Goal: Navigation & Orientation: Find specific page/section

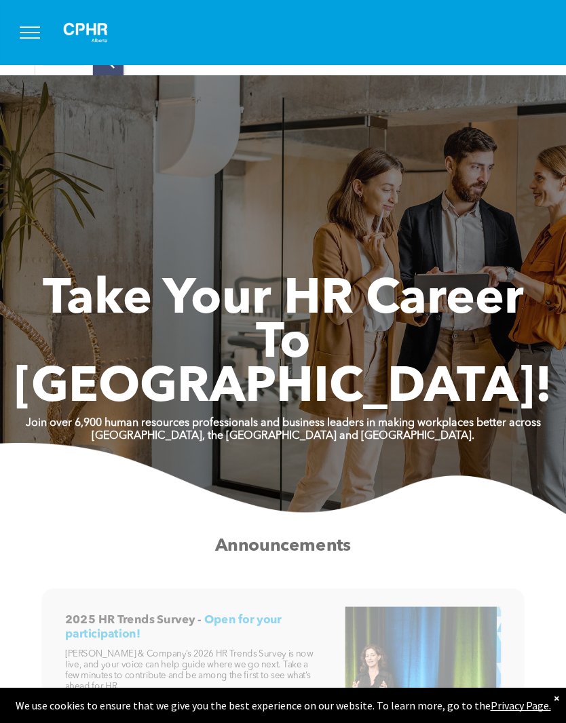
click at [30, 34] on button "menu" at bounding box center [29, 32] width 35 height 35
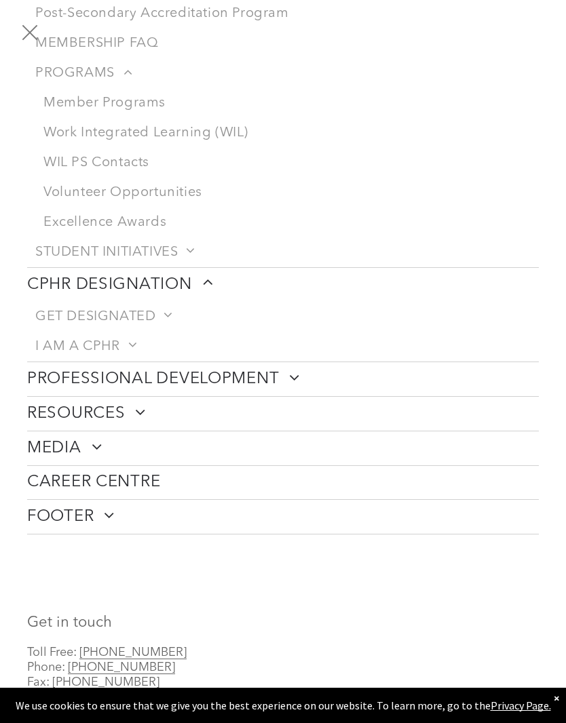
scroll to position [235, 0]
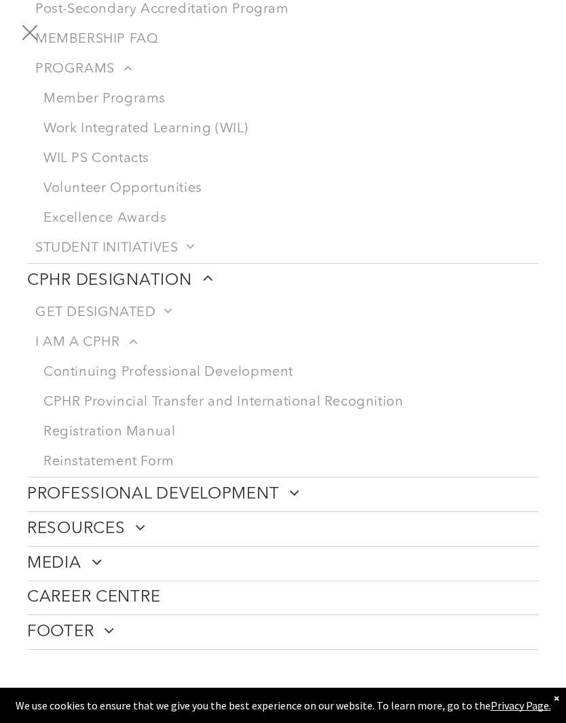
click at [164, 469] on link "Reinstatement Form" at bounding box center [286, 462] width 503 height 30
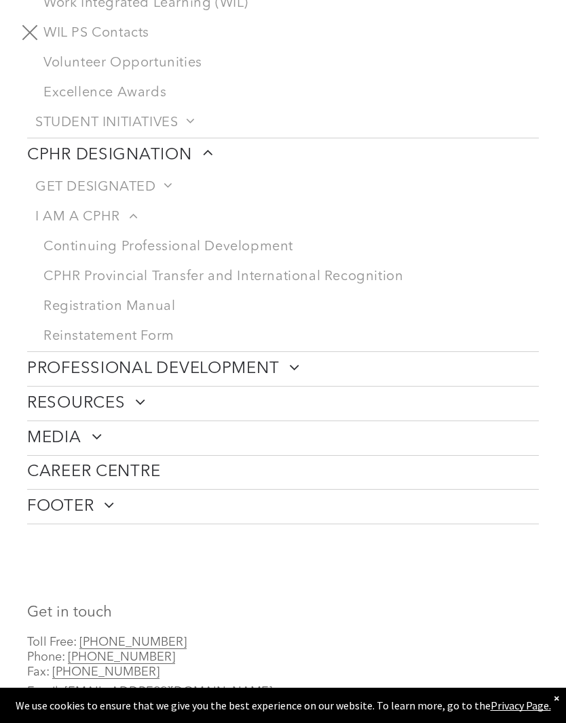
scroll to position [362, 0]
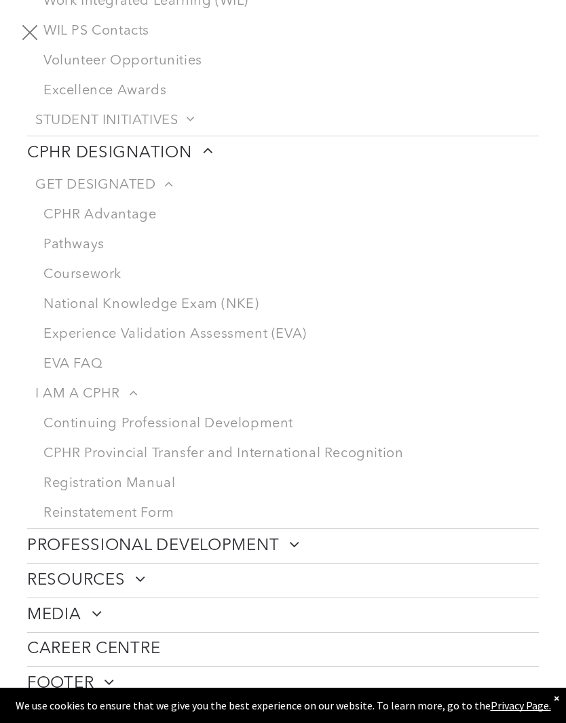
click at [264, 439] on link "Continuing Professional Development" at bounding box center [286, 424] width 503 height 30
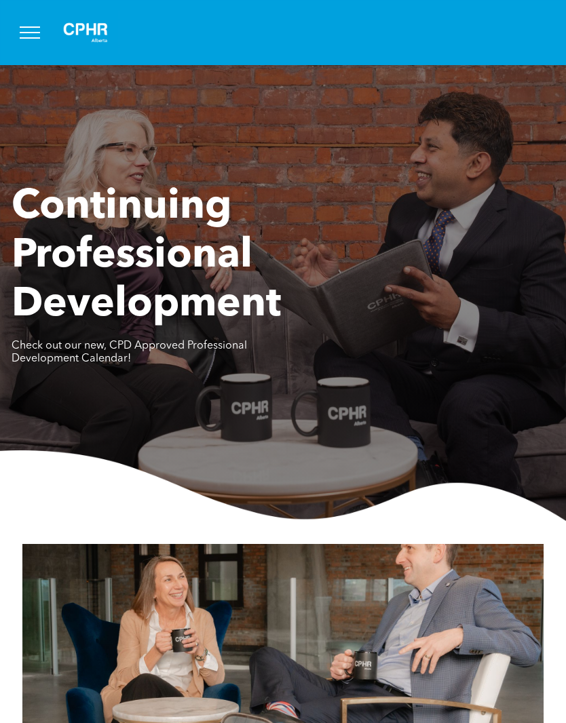
click at [38, 37] on span "menu" at bounding box center [30, 37] width 20 height 1
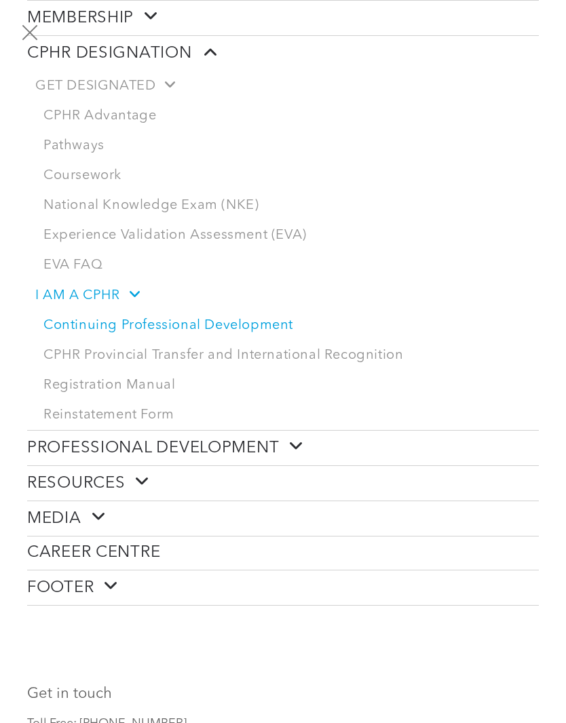
scroll to position [177, 0]
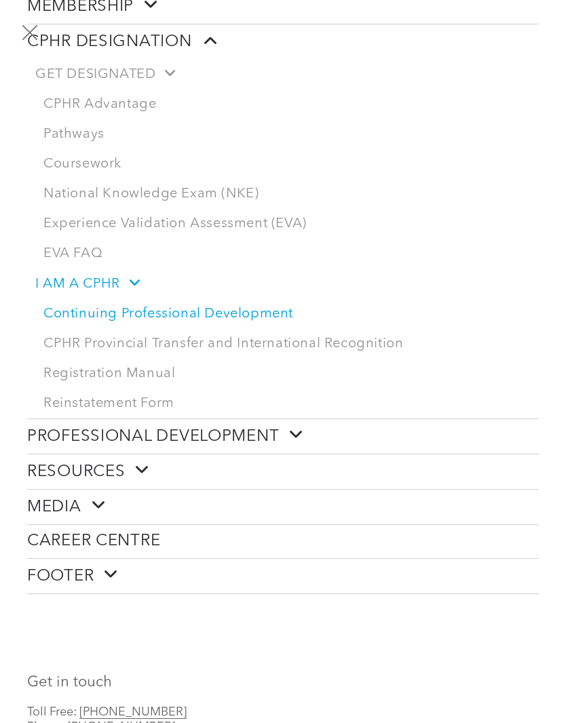
click at [359, 355] on link "CPHR Provincial Transfer and International Recognition" at bounding box center [286, 344] width 503 height 30
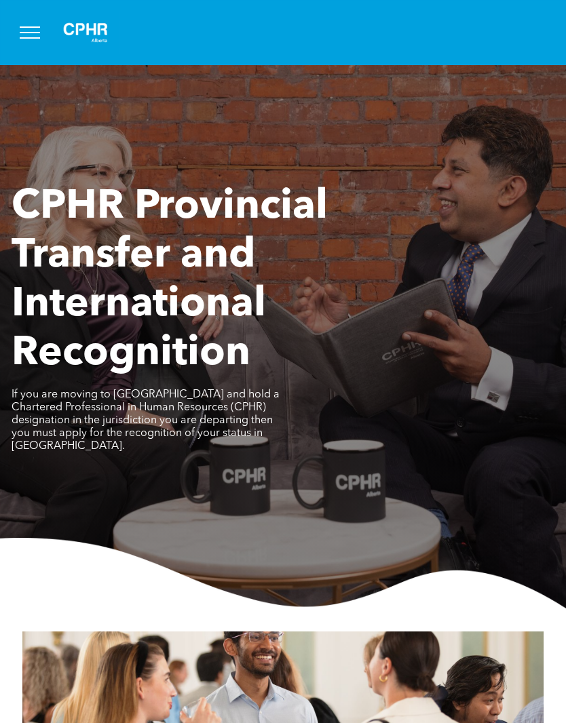
click at [48, 13] on div at bounding box center [283, 32] width 510 height 43
click at [107, 22] on img at bounding box center [86, 32] width 68 height 43
click at [39, 31] on button "menu" at bounding box center [29, 32] width 35 height 35
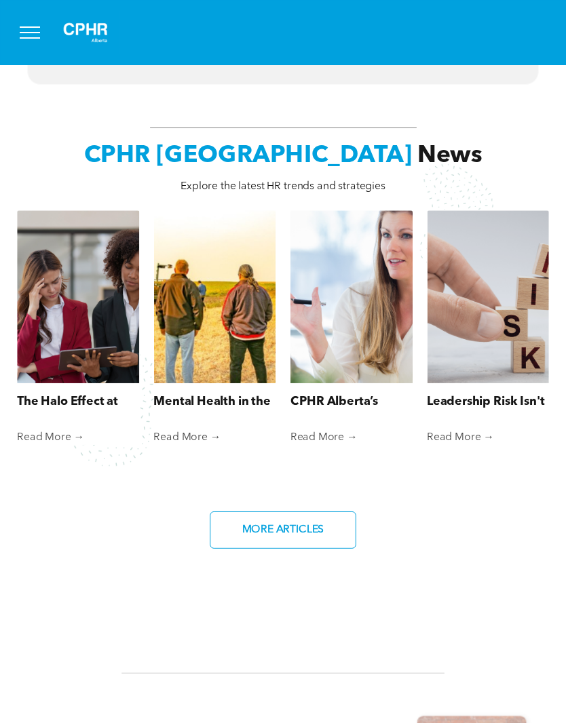
scroll to position [823, 0]
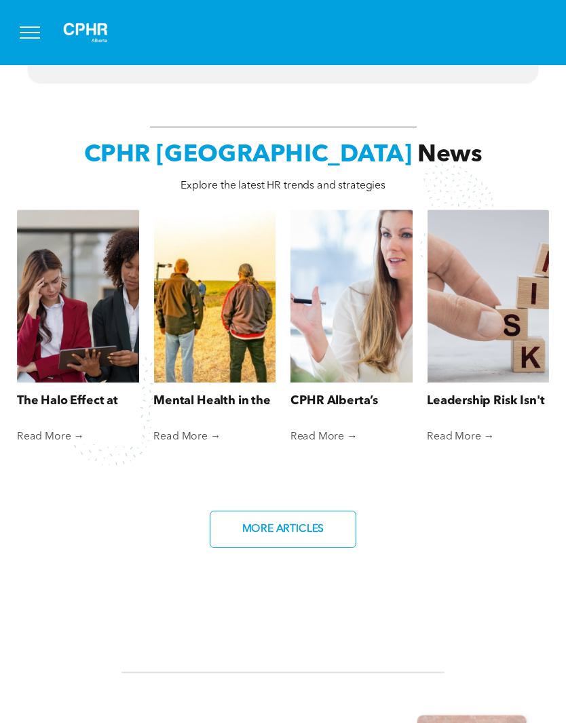
click at [371, 403] on link "CPHR Alberta’s Commitment to Supporting Reservists" at bounding box center [351, 401] width 122 height 18
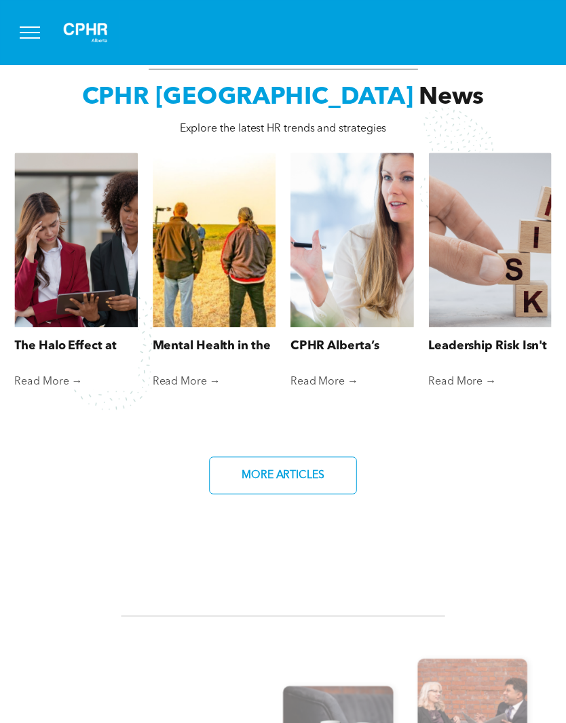
click at [97, 27] on img at bounding box center [86, 32] width 68 height 43
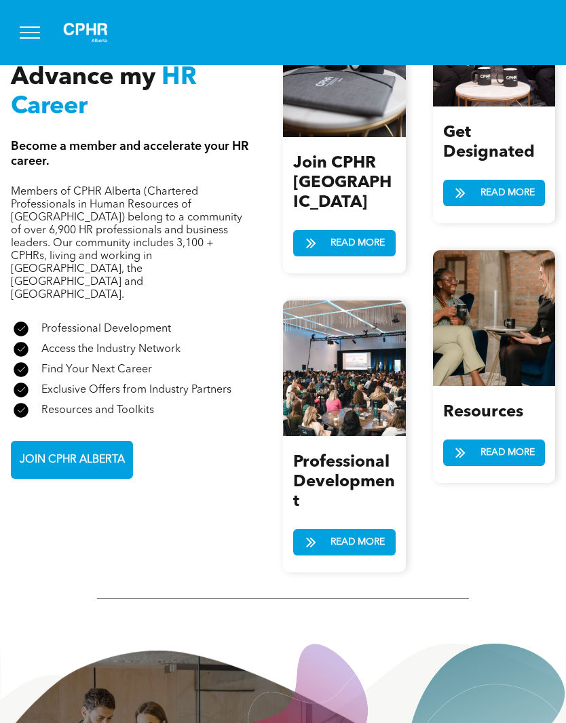
scroll to position [1543, 0]
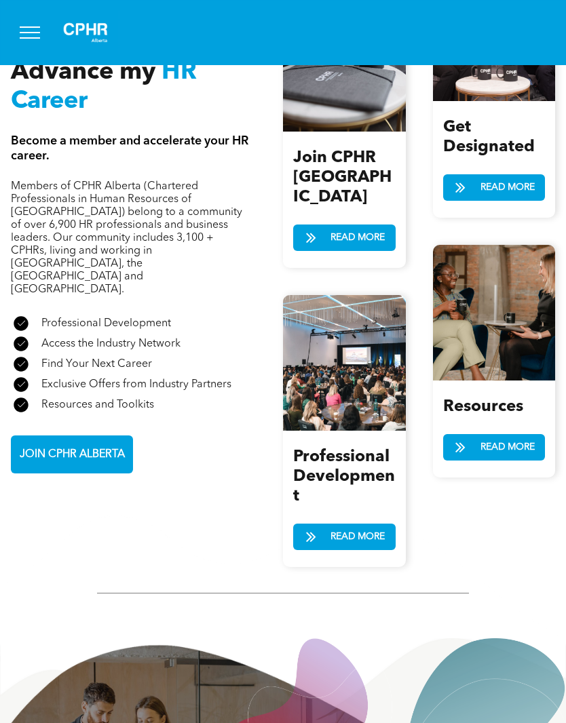
click at [105, 442] on span "JOIN CPHR ALBERTA" at bounding box center [72, 455] width 115 height 26
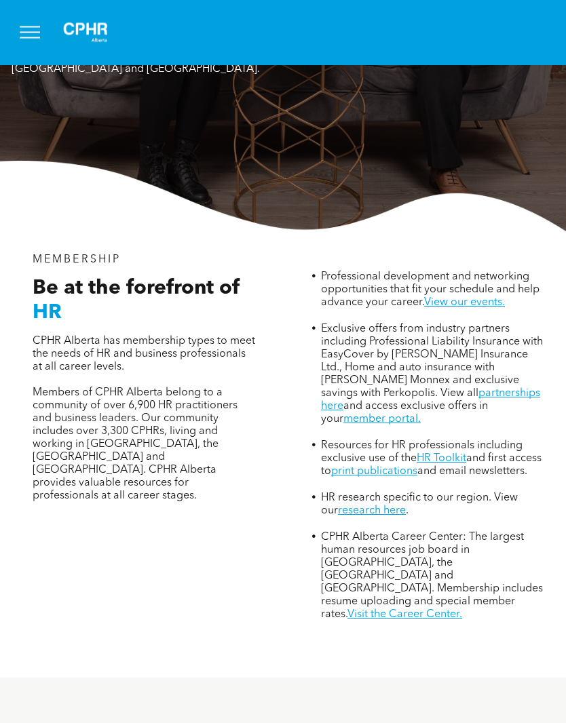
scroll to position [282, 0]
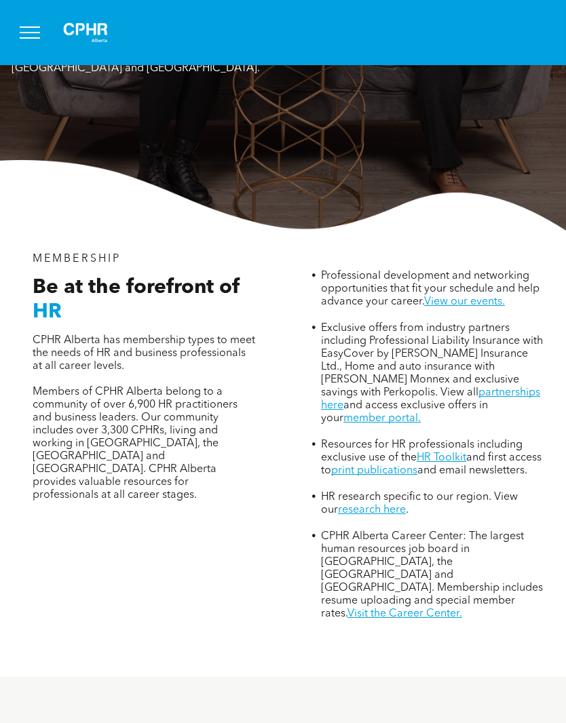
click at [421, 413] on link "member portal." at bounding box center [381, 418] width 77 height 11
